Goal: Find contact information

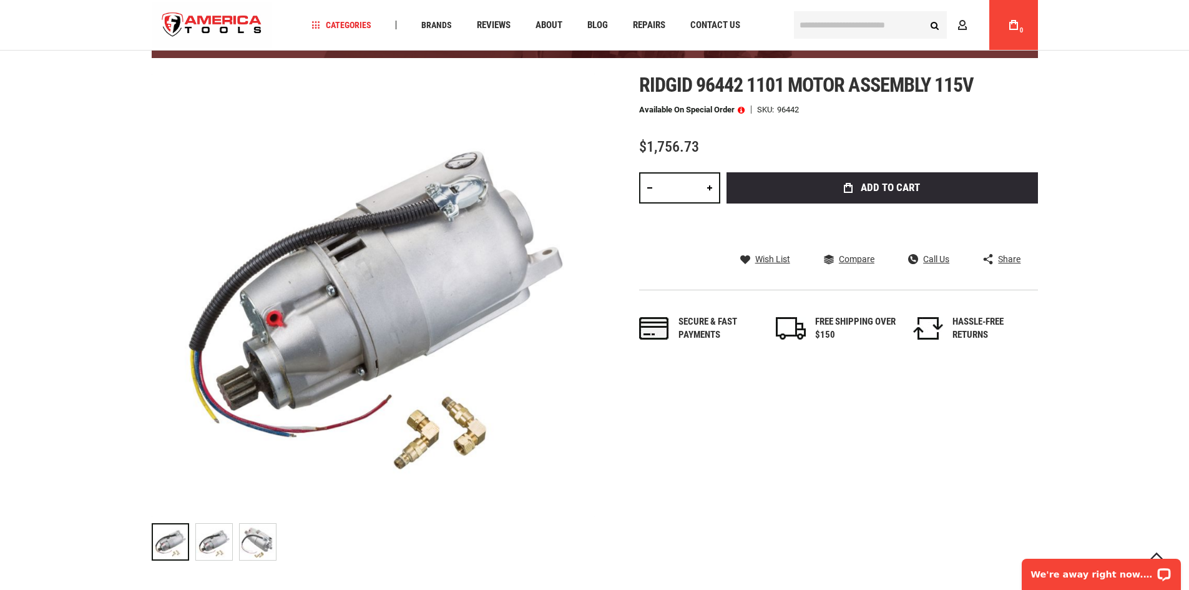
scroll to position [111, 0]
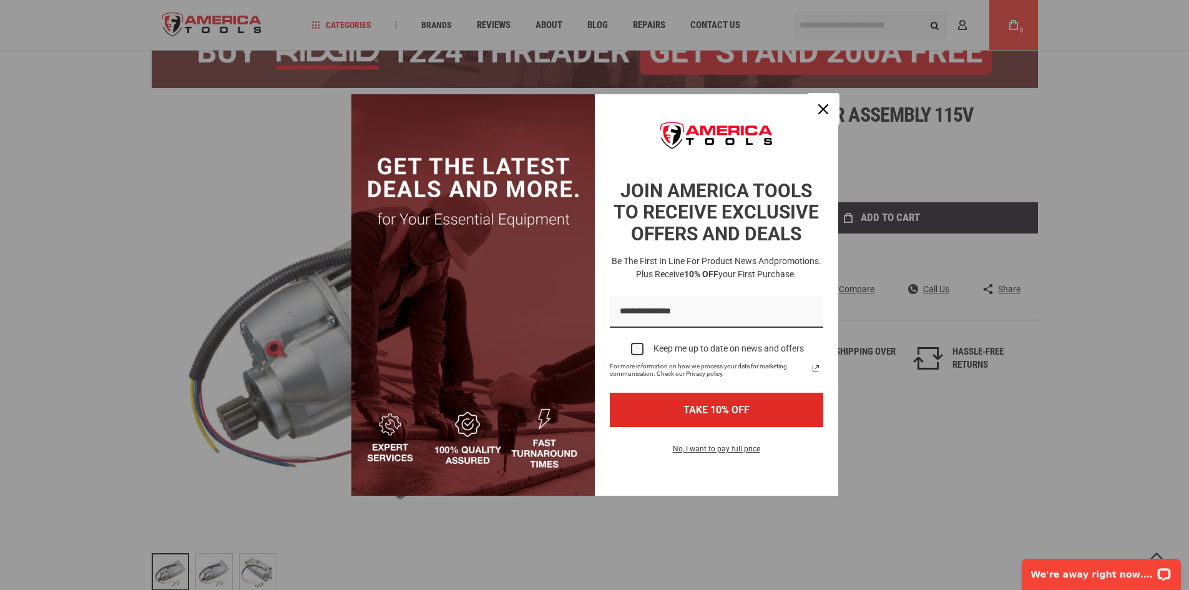
drag, startPoint x: 819, startPoint y: 109, endPoint x: 785, endPoint y: 119, distance: 35.0
click at [818, 110] on icon "close icon" at bounding box center [823, 109] width 10 height 10
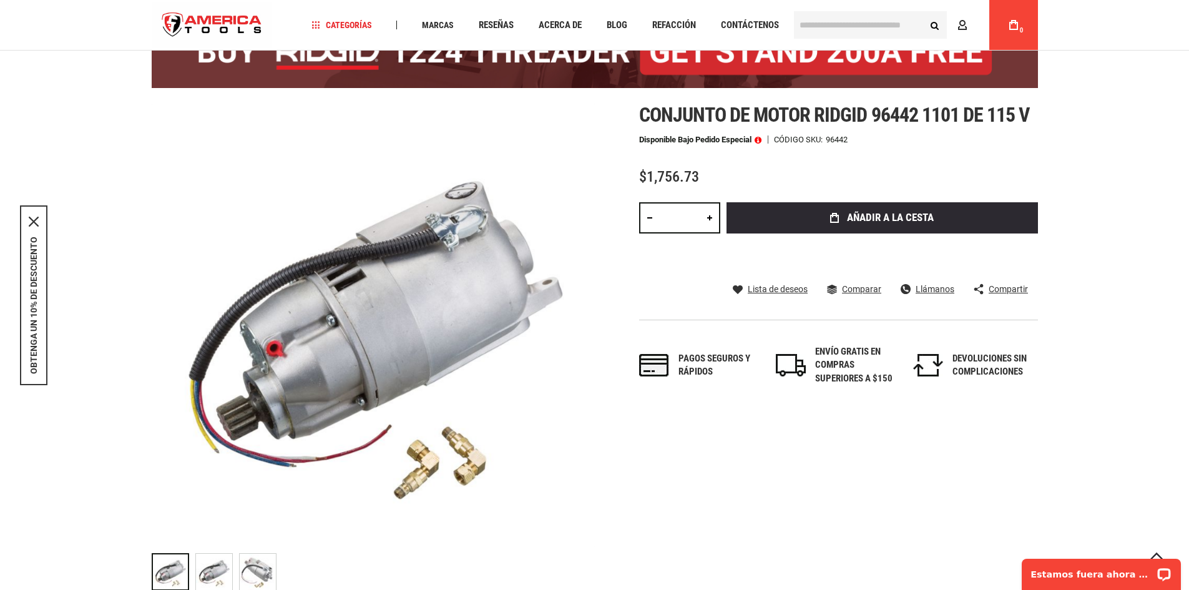
click at [968, 449] on div "Saltar al final de la galería de imágenes Saltar al inicio de la galería de imá…" at bounding box center [595, 350] width 886 height 493
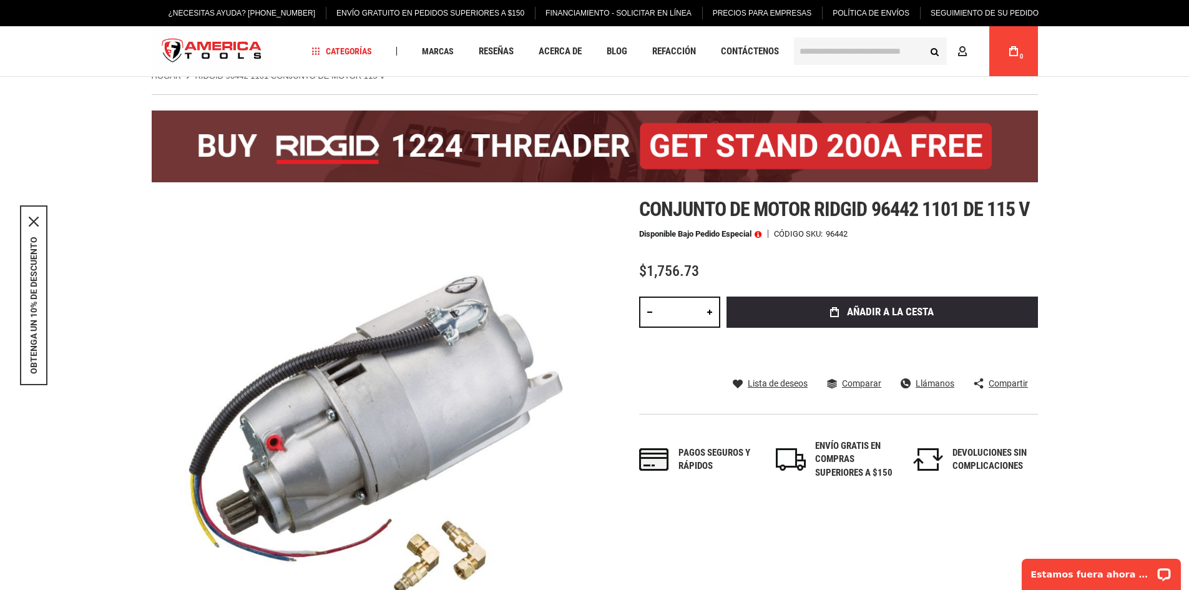
scroll to position [0, 0]
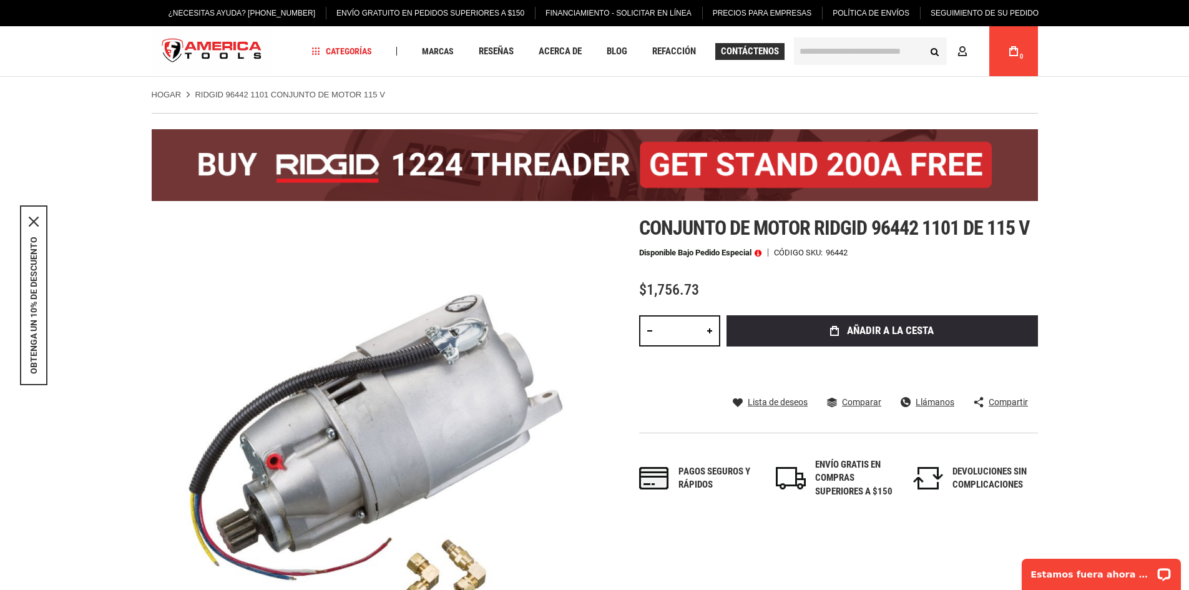
click at [741, 51] on font "Contáctenos" at bounding box center [750, 51] width 58 height 11
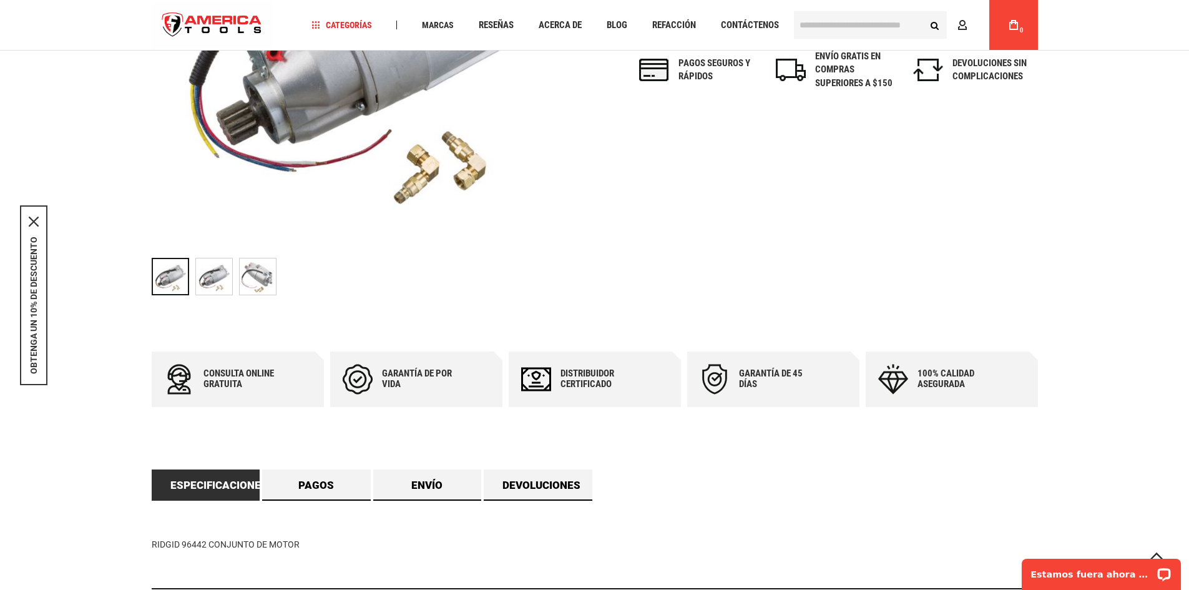
scroll to position [499, 0]
